Goal: Browse casually: Explore the website without a specific task or goal

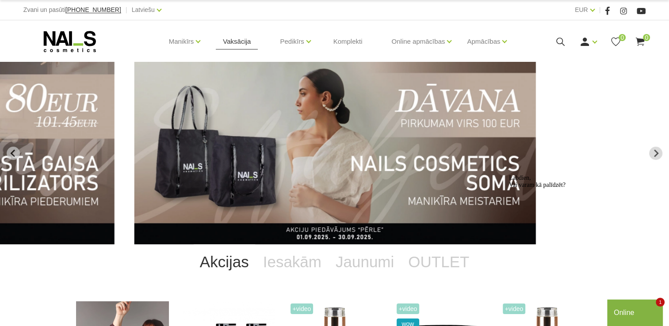
click at [239, 47] on link "Vaksācija" at bounding box center [237, 41] width 42 height 42
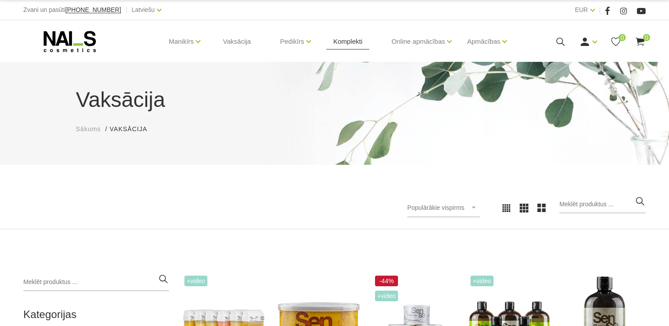
click at [347, 40] on link "Komplekti" at bounding box center [347, 41] width 43 height 42
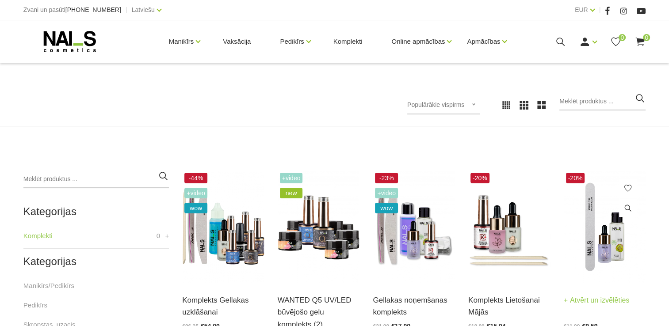
scroll to position [177, 0]
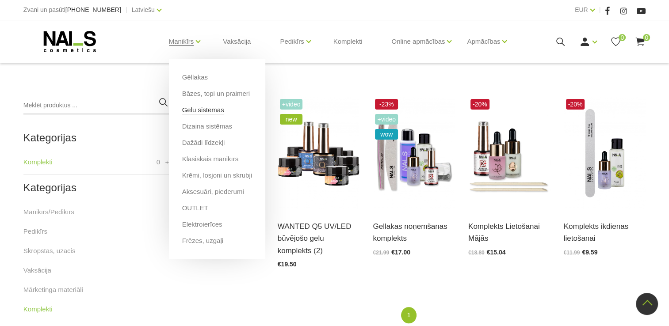
click at [213, 114] on link "Gēlu sistēmas" at bounding box center [203, 110] width 42 height 10
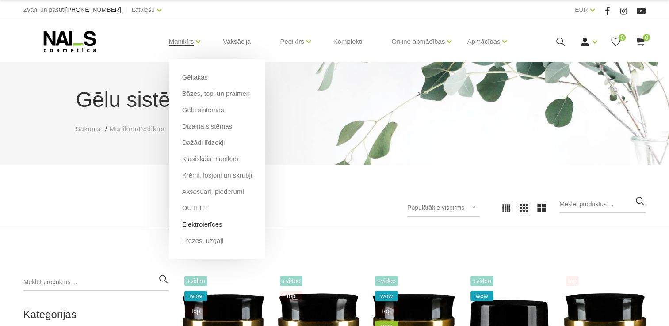
click at [203, 228] on link "Elektroierīces" at bounding box center [202, 225] width 40 height 10
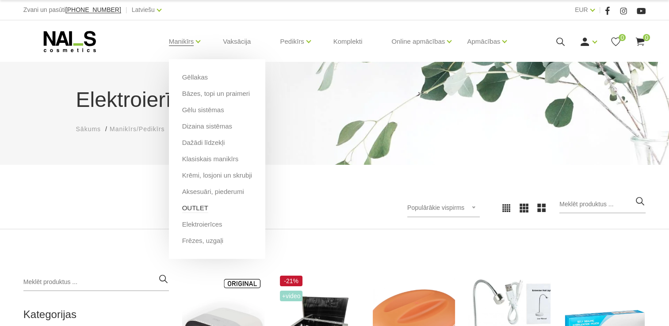
click at [199, 207] on link "OUTLET" at bounding box center [195, 208] width 26 height 10
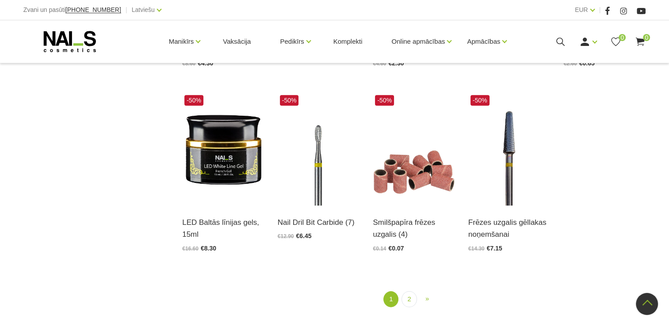
scroll to position [973, 0]
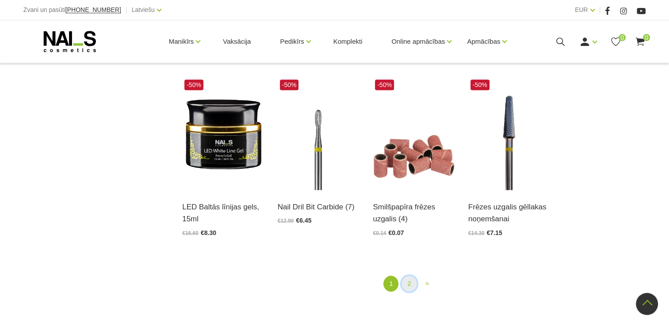
click at [416, 284] on link "2" at bounding box center [409, 284] width 15 height 16
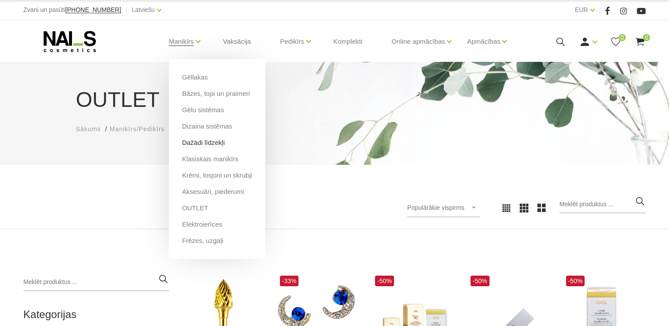
click at [199, 143] on link "Dažādi līdzekļi" at bounding box center [203, 143] width 43 height 10
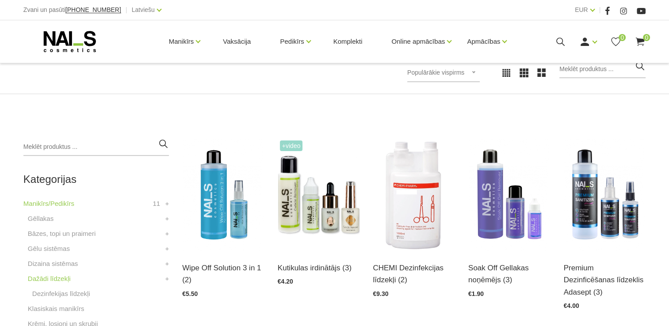
scroll to position [177, 0]
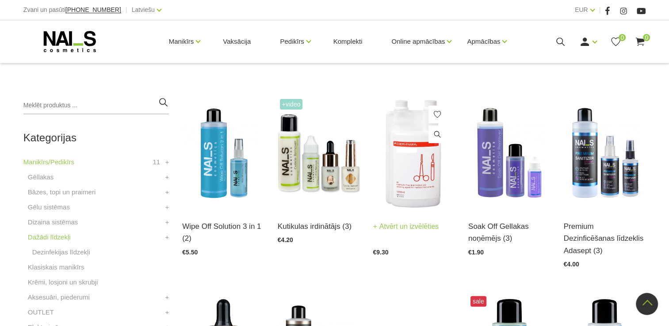
click at [414, 164] on img at bounding box center [414, 153] width 82 height 113
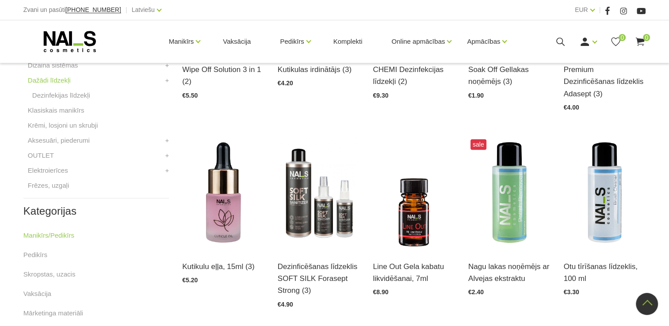
scroll to position [354, 0]
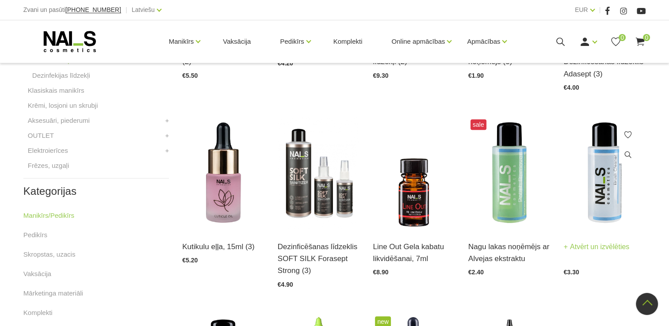
click at [601, 167] on img at bounding box center [605, 173] width 82 height 113
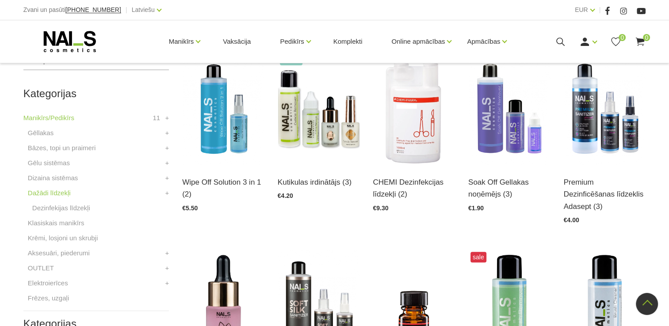
scroll to position [0, 0]
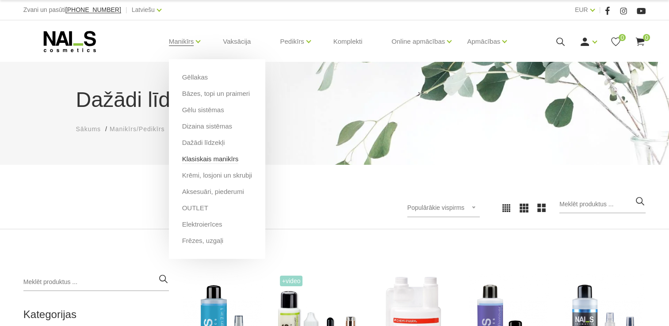
click at [205, 157] on link "Klasiskais manikīrs" at bounding box center [210, 159] width 57 height 10
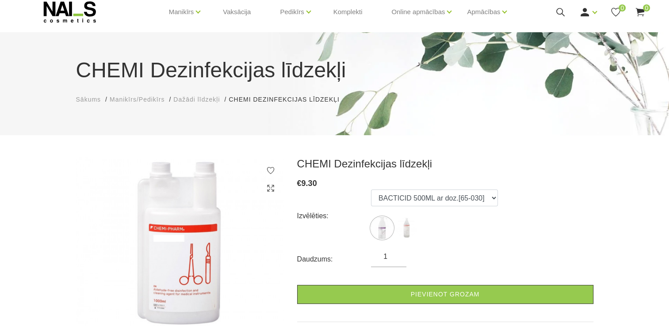
scroll to position [44, 0]
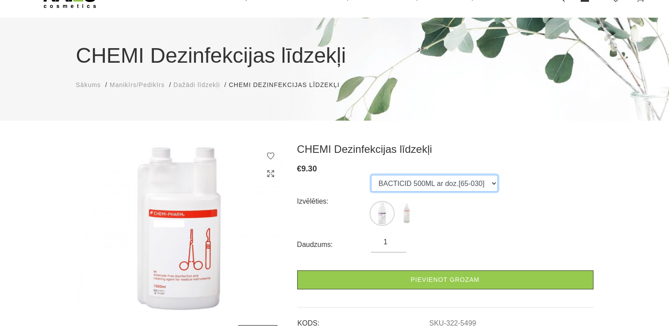
click at [487, 184] on select "BACTICID 500ML ar doz.[65-030] DES INSURANCE 1L [65-009]" at bounding box center [434, 183] width 127 height 17
click at [371, 175] on select "BACTICID 500ML ar doz.[65-030] DES INSURANCE 1L [65-009]" at bounding box center [434, 183] width 127 height 17
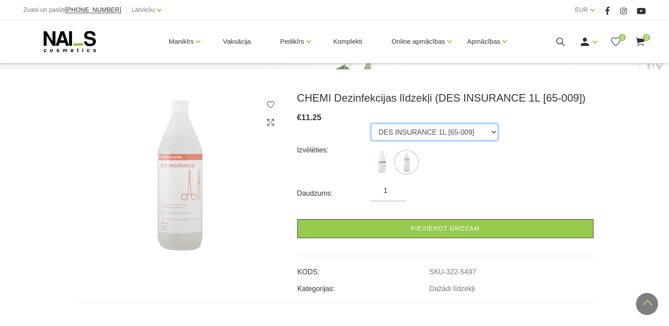
scroll to position [88, 0]
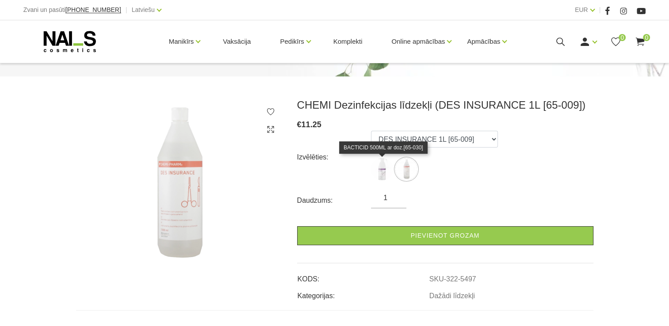
click at [384, 168] on img at bounding box center [382, 169] width 22 height 22
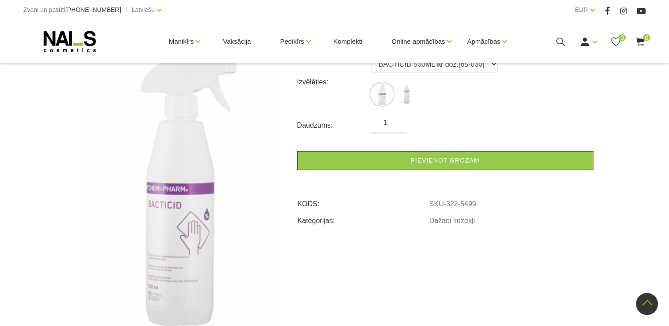
scroll to position [133, 0]
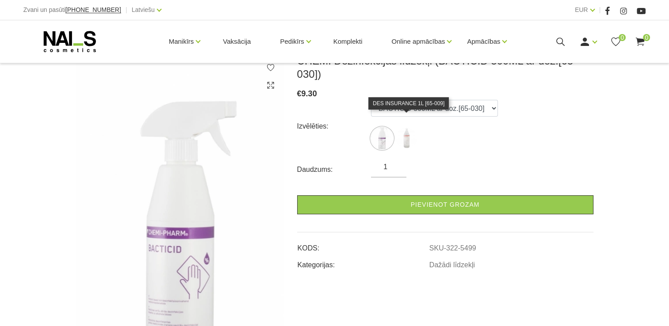
click at [408, 127] on img at bounding box center [406, 138] width 22 height 22
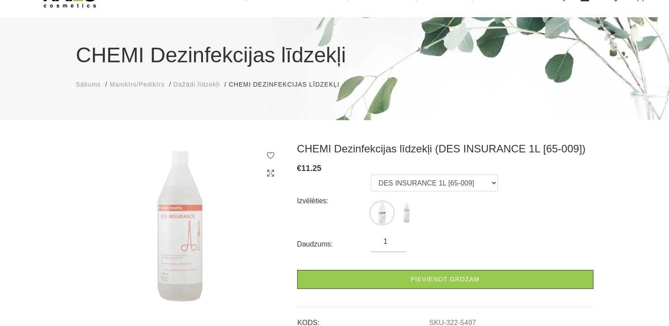
scroll to position [44, 0]
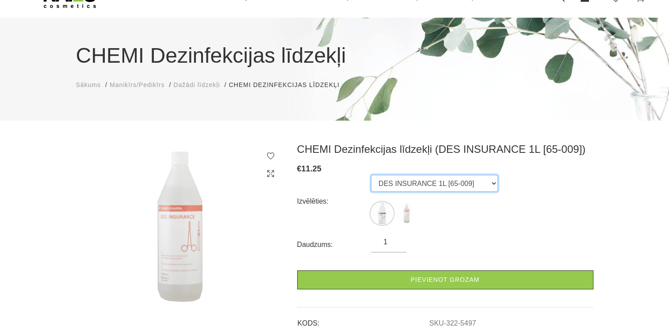
click at [479, 185] on select "BACTICID 500ML ar doz.[65-030] DES INSURANCE 1L [65-009]" at bounding box center [434, 183] width 127 height 17
select select "5499"
click at [371, 175] on select "BACTICID 500ML ar doz.[65-030] DES INSURANCE 1L [65-009]" at bounding box center [434, 183] width 127 height 17
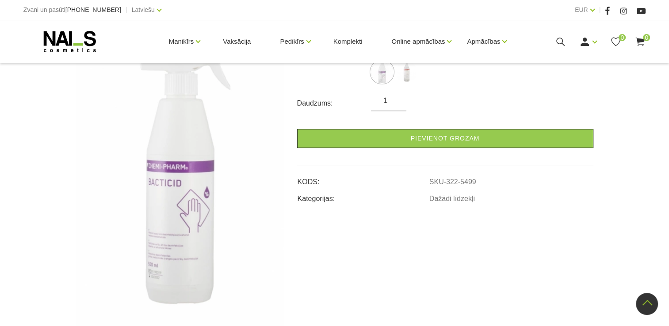
scroll to position [0, 0]
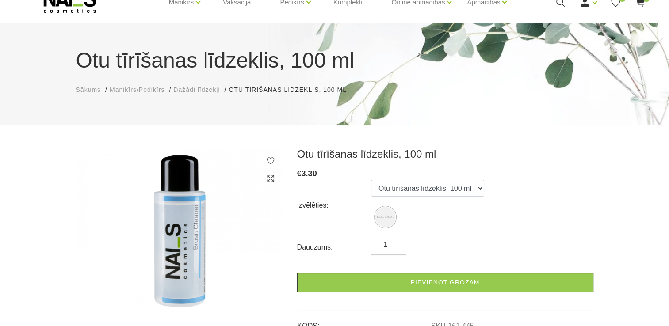
scroll to position [133, 0]
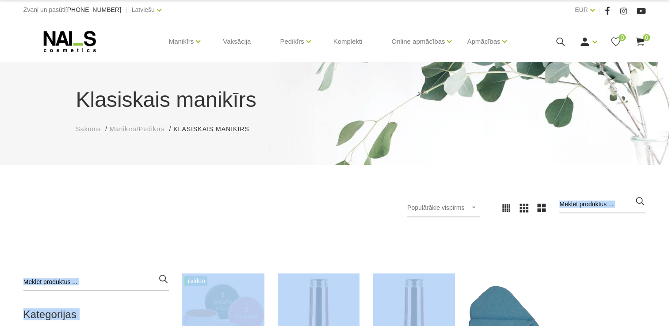
drag, startPoint x: 482, startPoint y: 253, endPoint x: 575, endPoint y: 257, distance: 93.8
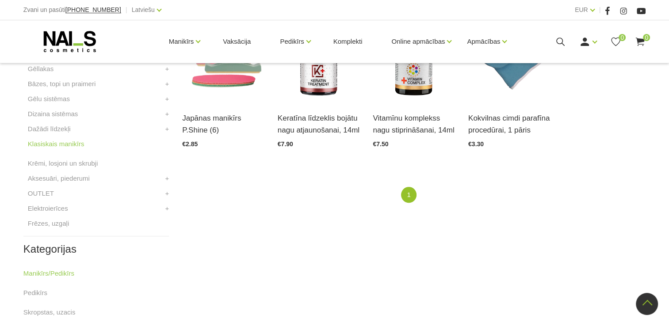
click at [501, 222] on div "+Video Japānas manikīrs P.Shine (6) Atvērt un izvēlēties €2.85 Keratīna līdzekl…" at bounding box center [414, 201] width 477 height 425
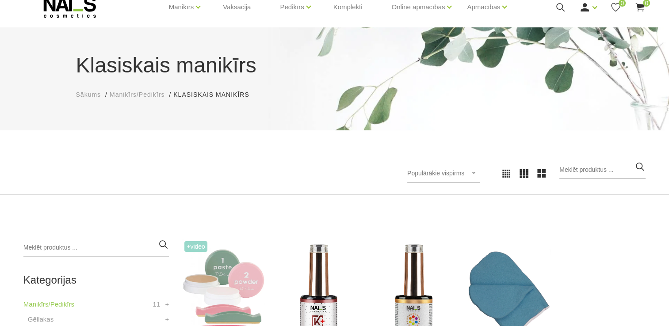
scroll to position [0, 0]
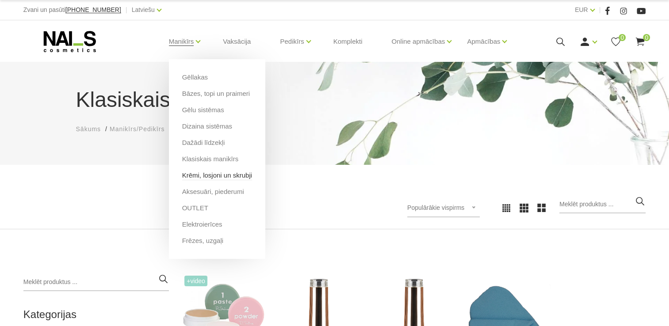
click at [200, 179] on link "Krēmi, losjoni un skrubji" at bounding box center [217, 176] width 70 height 10
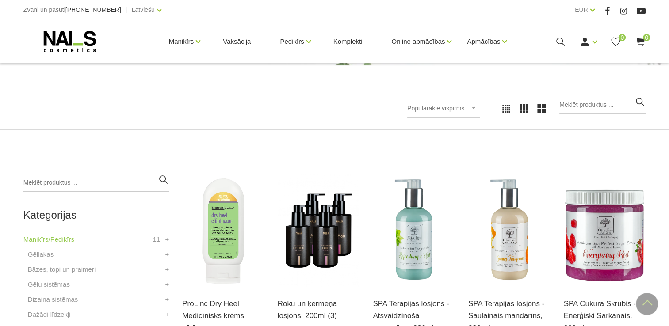
scroll to position [88, 0]
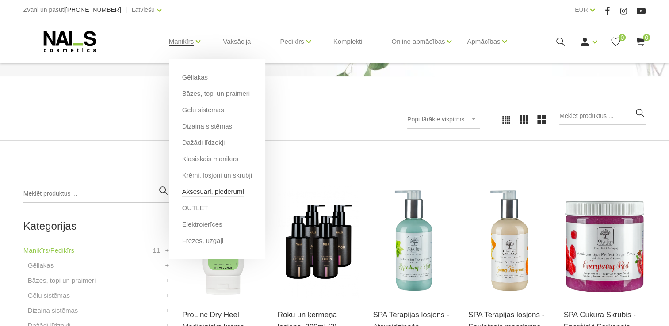
click at [208, 191] on link "Aksesuāri, piederumi" at bounding box center [213, 192] width 62 height 10
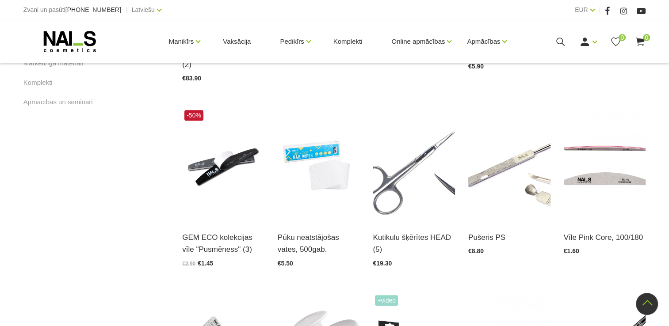
scroll to position [575, 0]
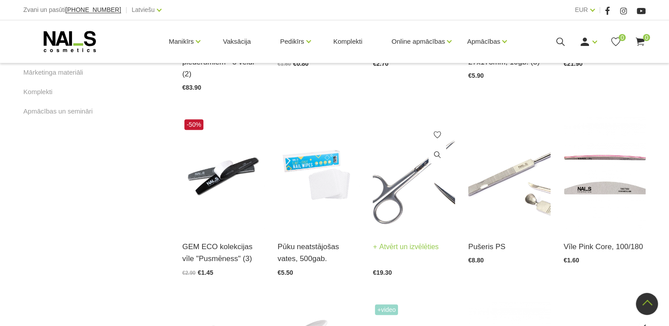
click at [418, 176] on img at bounding box center [414, 173] width 82 height 113
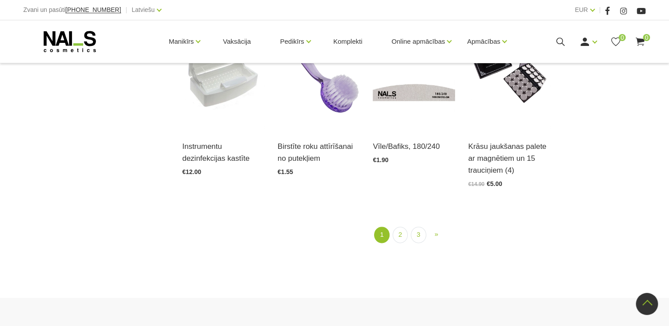
scroll to position [1061, 0]
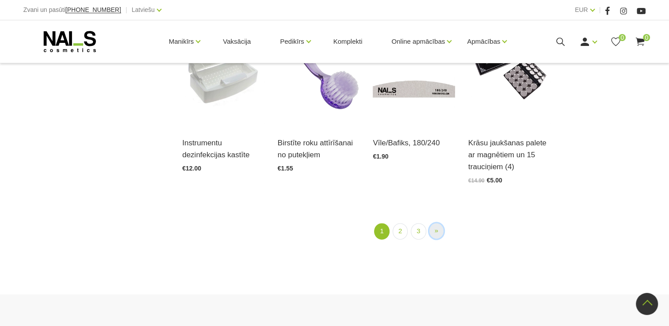
click at [435, 227] on span "»" at bounding box center [437, 231] width 4 height 8
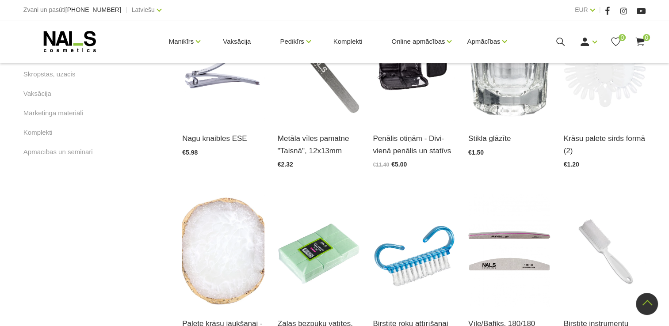
scroll to position [534, 0]
click at [317, 122] on img at bounding box center [319, 65] width 82 height 113
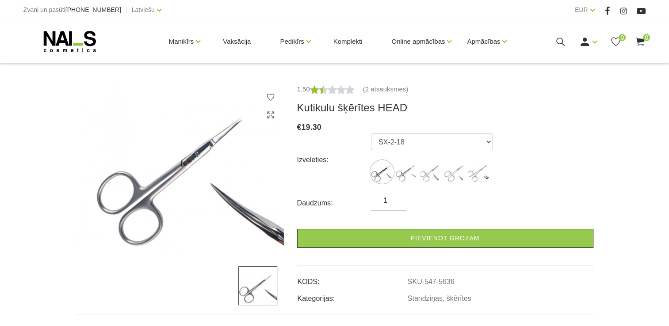
scroll to position [88, 0]
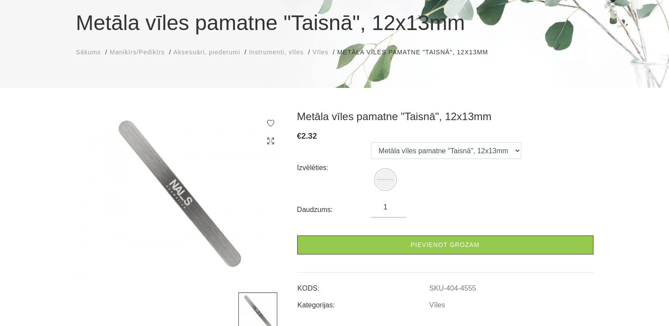
scroll to position [88, 0]
